Goal: Entertainment & Leisure: Consume media (video, audio)

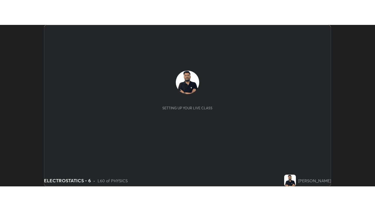
scroll to position [161, 374]
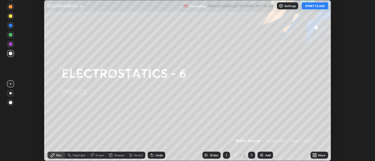
click at [317, 6] on button "START CLASS" at bounding box center [314, 5] width 26 height 7
click at [315, 154] on icon at bounding box center [315, 154] width 1 height 1
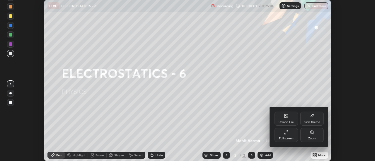
click at [281, 136] on div "Full screen" at bounding box center [285, 135] width 23 height 14
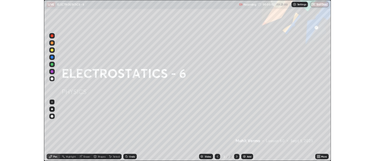
scroll to position [211, 375]
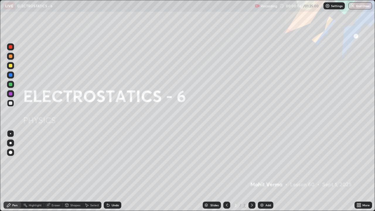
click at [262, 161] on img at bounding box center [261, 204] width 5 height 5
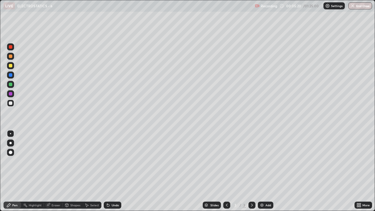
click at [252, 161] on icon at bounding box center [252, 204] width 2 height 3
click at [264, 161] on div "Add" at bounding box center [265, 204] width 16 height 7
click at [56, 161] on div "Eraser" at bounding box center [55, 204] width 9 height 3
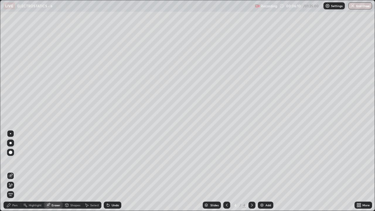
click at [56, 161] on div "Eraser" at bounding box center [55, 204] width 9 height 3
click at [15, 161] on div "Pen" at bounding box center [14, 204] width 5 height 3
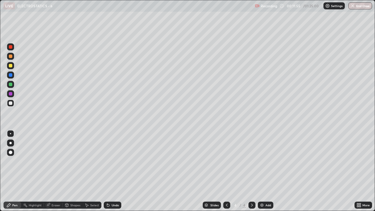
click at [12, 66] on div at bounding box center [11, 66] width 4 height 4
click at [306, 161] on div "Slides 4 / 4 Add" at bounding box center [237, 205] width 233 height 12
click at [263, 161] on img at bounding box center [261, 204] width 5 height 5
click at [12, 103] on div at bounding box center [11, 103] width 4 height 4
click at [89, 161] on div "Select" at bounding box center [92, 204] width 19 height 7
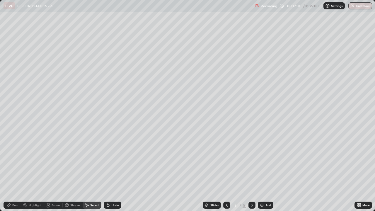
click at [71, 161] on div "0 ° Undo Copy Duplicate Duplicate to new slide Delete" at bounding box center [187, 105] width 374 height 210
click at [17, 161] on div "Pen" at bounding box center [14, 204] width 5 height 3
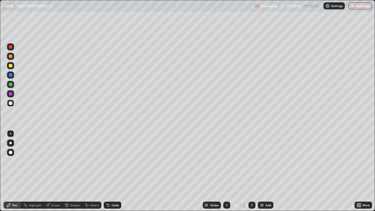
click at [332, 161] on div "Slides 5 / 5 Add" at bounding box center [237, 205] width 233 height 12
click at [262, 161] on img at bounding box center [261, 204] width 5 height 5
click at [54, 161] on div "Eraser" at bounding box center [55, 204] width 9 height 3
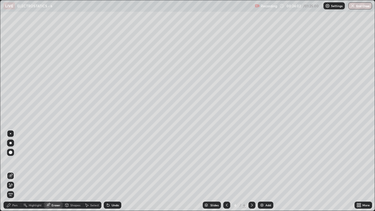
click at [53, 161] on div "Eraser" at bounding box center [53, 204] width 19 height 7
click at [12, 161] on div "Pen" at bounding box center [13, 204] width 18 height 7
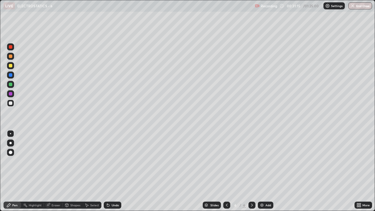
click at [264, 161] on div "Add" at bounding box center [265, 204] width 16 height 7
click at [328, 161] on div "Slides 7 / 7 Add" at bounding box center [237, 205] width 233 height 12
click at [11, 65] on div at bounding box center [11, 66] width 4 height 4
click at [260, 161] on img at bounding box center [261, 204] width 5 height 5
click at [226, 161] on icon at bounding box center [226, 204] width 5 height 5
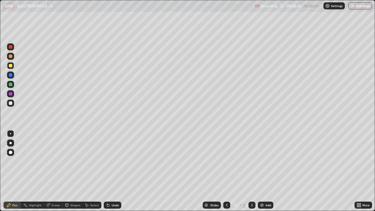
click at [251, 161] on icon at bounding box center [251, 204] width 5 height 5
click at [263, 161] on img at bounding box center [261, 204] width 5 height 5
click at [11, 104] on div at bounding box center [11, 103] width 4 height 4
click at [57, 161] on div "Eraser" at bounding box center [55, 204] width 9 height 3
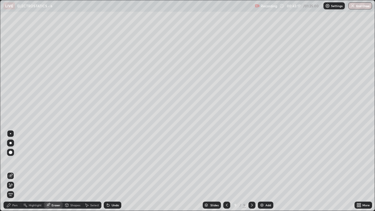
click at [16, 161] on div "Pen" at bounding box center [13, 204] width 18 height 7
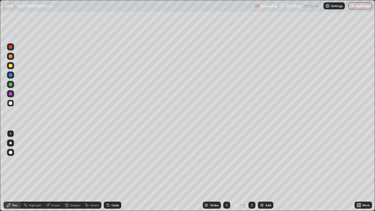
click at [113, 161] on div "Undo" at bounding box center [114, 204] width 7 height 3
click at [110, 161] on div "Undo" at bounding box center [113, 204] width 18 height 7
click at [263, 161] on div "Add" at bounding box center [265, 204] width 16 height 7
click at [54, 161] on div "Eraser" at bounding box center [55, 204] width 9 height 3
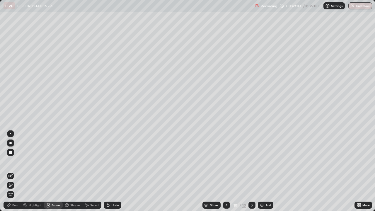
click at [12, 161] on span "Erase all" at bounding box center [10, 195] width 6 height 4
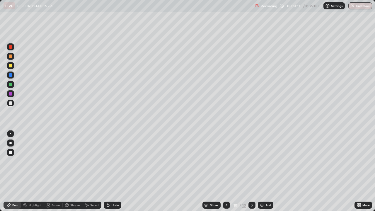
click at [53, 161] on div "Eraser" at bounding box center [53, 204] width 19 height 7
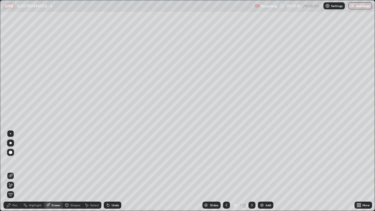
click at [13, 161] on span "Erase all" at bounding box center [10, 195] width 6 height 4
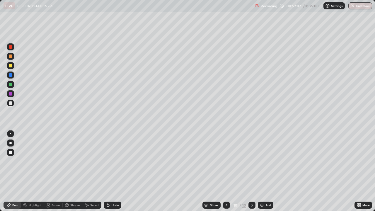
click at [109, 161] on icon at bounding box center [108, 204] width 5 height 5
click at [110, 161] on div "Undo" at bounding box center [113, 204] width 18 height 7
click at [8, 65] on div at bounding box center [10, 65] width 7 height 7
click at [296, 161] on div "Slides 10 / 10 Add" at bounding box center [237, 205] width 233 height 12
click at [267, 161] on div "Add" at bounding box center [268, 204] width 6 height 3
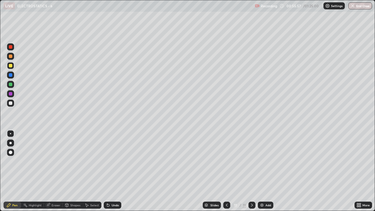
click at [226, 161] on icon at bounding box center [226, 204] width 5 height 5
click at [264, 161] on div "Add" at bounding box center [265, 204] width 16 height 7
click at [114, 161] on div "Undo" at bounding box center [114, 204] width 7 height 3
click at [113, 161] on div "Undo" at bounding box center [114, 204] width 7 height 3
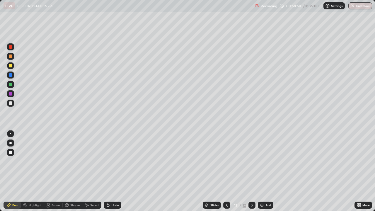
click at [114, 161] on div "Undo" at bounding box center [114, 204] width 7 height 3
click at [111, 161] on div "Undo" at bounding box center [113, 204] width 18 height 7
click at [113, 161] on div "Undo" at bounding box center [114, 204] width 7 height 3
click at [111, 161] on div "Undo" at bounding box center [114, 204] width 7 height 3
click at [259, 161] on img at bounding box center [261, 204] width 5 height 5
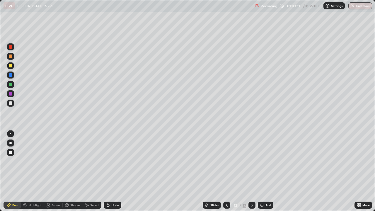
click at [110, 161] on div "Undo" at bounding box center [113, 204] width 18 height 7
click at [109, 161] on icon at bounding box center [108, 204] width 5 height 5
click at [54, 161] on div "Eraser" at bounding box center [53, 204] width 19 height 7
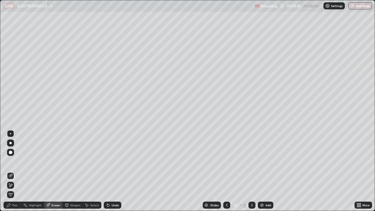
click at [15, 161] on div "Pen" at bounding box center [14, 204] width 5 height 3
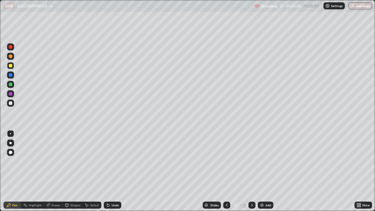
click at [11, 103] on div at bounding box center [11, 103] width 4 height 4
click at [55, 161] on div "Eraser" at bounding box center [55, 204] width 9 height 3
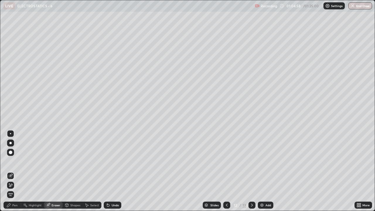
click at [11, 161] on div "Pen" at bounding box center [13, 204] width 18 height 7
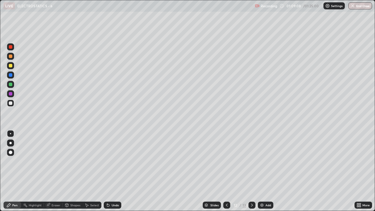
click at [251, 161] on icon at bounding box center [251, 204] width 5 height 5
click at [263, 161] on img at bounding box center [261, 204] width 5 height 5
click at [53, 161] on div "Eraser" at bounding box center [55, 204] width 9 height 3
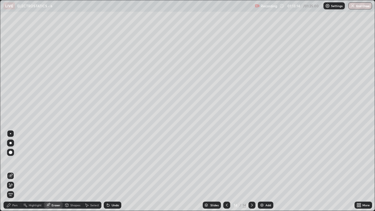
click at [13, 161] on div "Pen" at bounding box center [14, 204] width 5 height 3
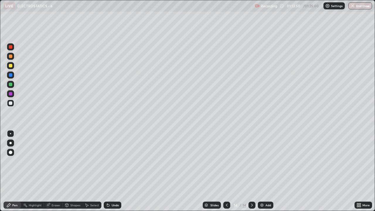
click at [56, 161] on div "Eraser" at bounding box center [55, 204] width 9 height 3
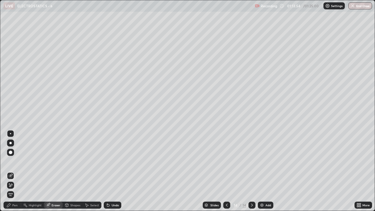
click at [16, 161] on div "Pen" at bounding box center [14, 204] width 5 height 3
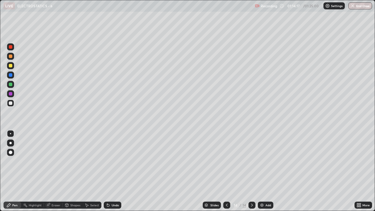
click at [54, 161] on div "Eraser" at bounding box center [55, 204] width 9 height 3
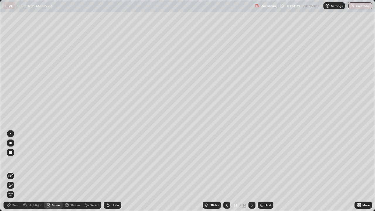
click at [17, 161] on div "Pen" at bounding box center [13, 204] width 18 height 7
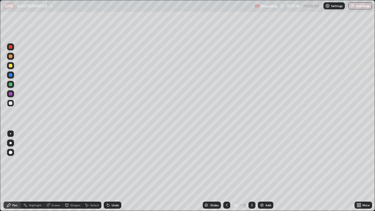
click at [56, 161] on div "Eraser" at bounding box center [55, 204] width 9 height 3
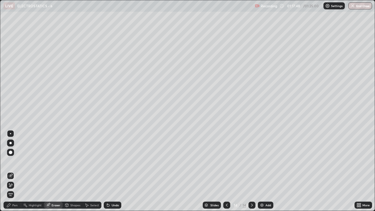
click at [16, 161] on div "Pen" at bounding box center [13, 204] width 18 height 7
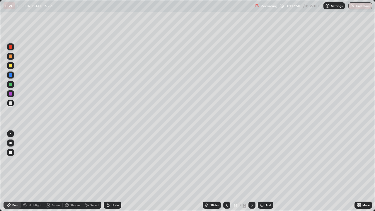
click at [13, 64] on div at bounding box center [10, 65] width 7 height 7
click at [53, 161] on div "Eraser" at bounding box center [55, 204] width 9 height 3
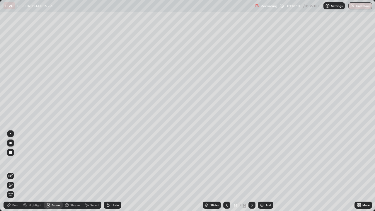
click at [18, 161] on div "Pen" at bounding box center [13, 204] width 18 height 7
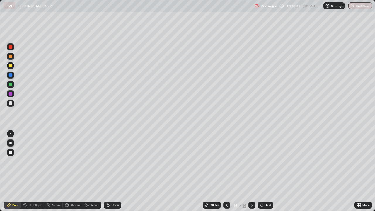
click at [264, 161] on div "Add" at bounding box center [265, 204] width 16 height 7
click at [226, 161] on icon at bounding box center [226, 204] width 5 height 5
click at [223, 161] on div at bounding box center [226, 205] width 7 height 12
click at [252, 161] on div at bounding box center [251, 204] width 7 height 7
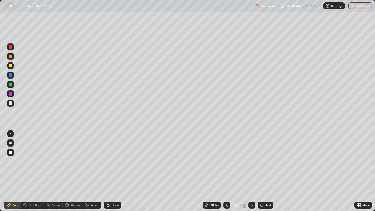
click at [251, 161] on icon at bounding box center [251, 204] width 5 height 5
click at [54, 161] on div "Eraser" at bounding box center [53, 204] width 19 height 7
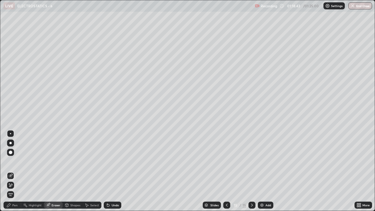
click at [11, 161] on span "Erase all" at bounding box center [10, 195] width 6 height 4
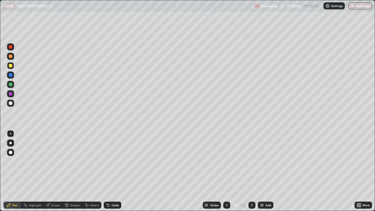
click at [12, 102] on div at bounding box center [11, 103] width 4 height 4
click at [5, 161] on div "Erase all" at bounding box center [11, 105] width 14 height 187
click at [263, 161] on img at bounding box center [261, 204] width 5 height 5
click at [111, 161] on div "Undo" at bounding box center [114, 204] width 7 height 3
click at [53, 161] on div "Eraser" at bounding box center [55, 204] width 9 height 3
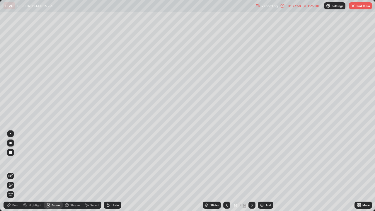
click at [11, 161] on span "Erase all" at bounding box center [10, 195] width 6 height 4
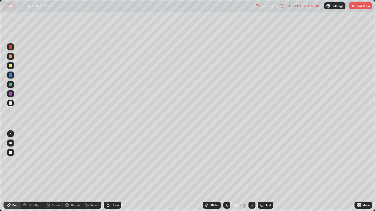
click at [111, 161] on div "Undo" at bounding box center [113, 204] width 18 height 7
click at [49, 161] on icon at bounding box center [48, 205] width 4 height 4
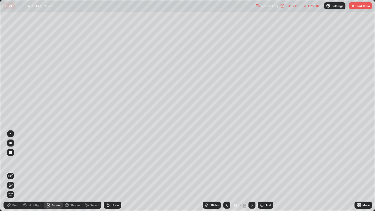
click at [15, 161] on div "Pen" at bounding box center [14, 204] width 5 height 3
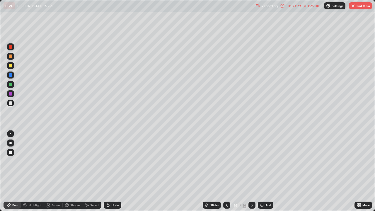
click at [111, 161] on div "Undo" at bounding box center [114, 204] width 7 height 3
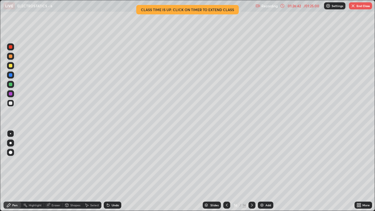
click at [105, 11] on div "LIVE ELECTROSTATICS - 6" at bounding box center [128, 6] width 249 height 12
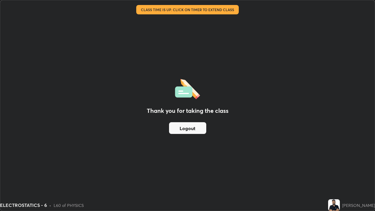
click at [192, 129] on button "Logout" at bounding box center [187, 128] width 37 height 12
click at [194, 132] on button "Logout" at bounding box center [187, 128] width 37 height 12
click at [226, 121] on div "Thank you for taking the class Logout" at bounding box center [187, 105] width 374 height 210
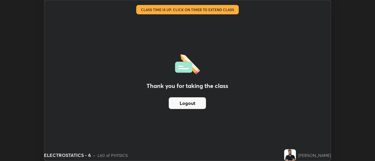
scroll to position [29099, 28886]
